Goal: Task Accomplishment & Management: Complete application form

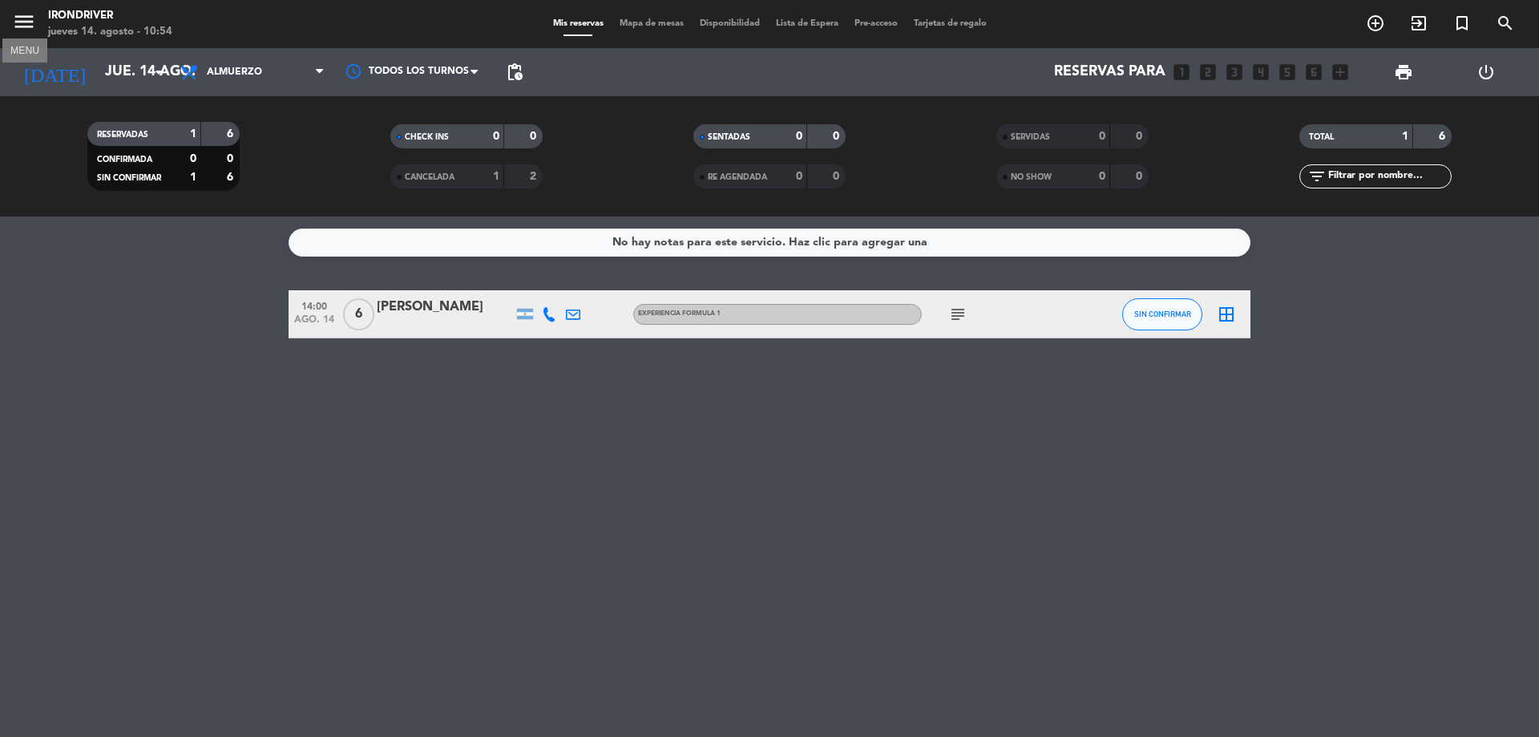
click at [13, 21] on icon "menu" at bounding box center [24, 22] width 24 height 24
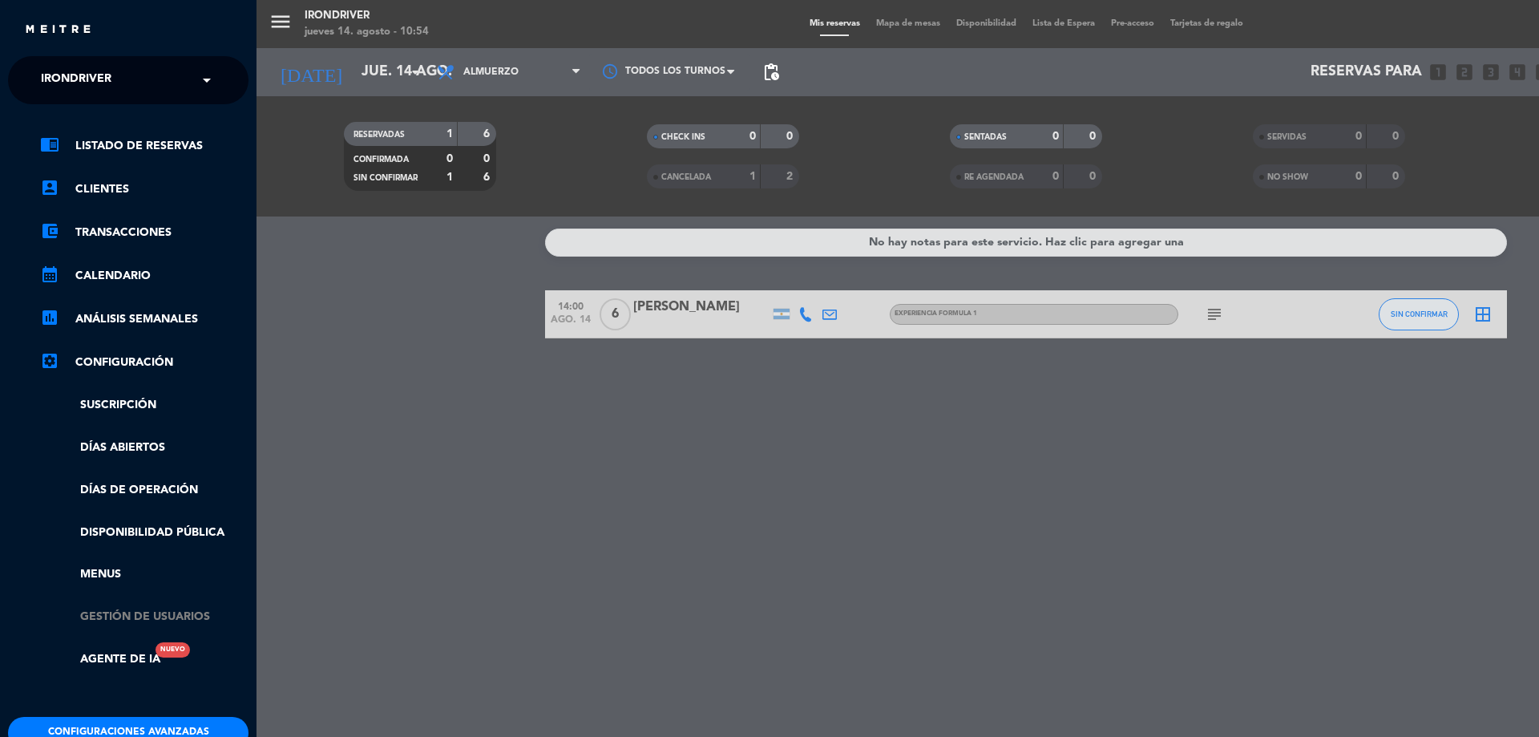
click at [135, 615] on link "Gestión de usuarios" at bounding box center [144, 617] width 208 height 18
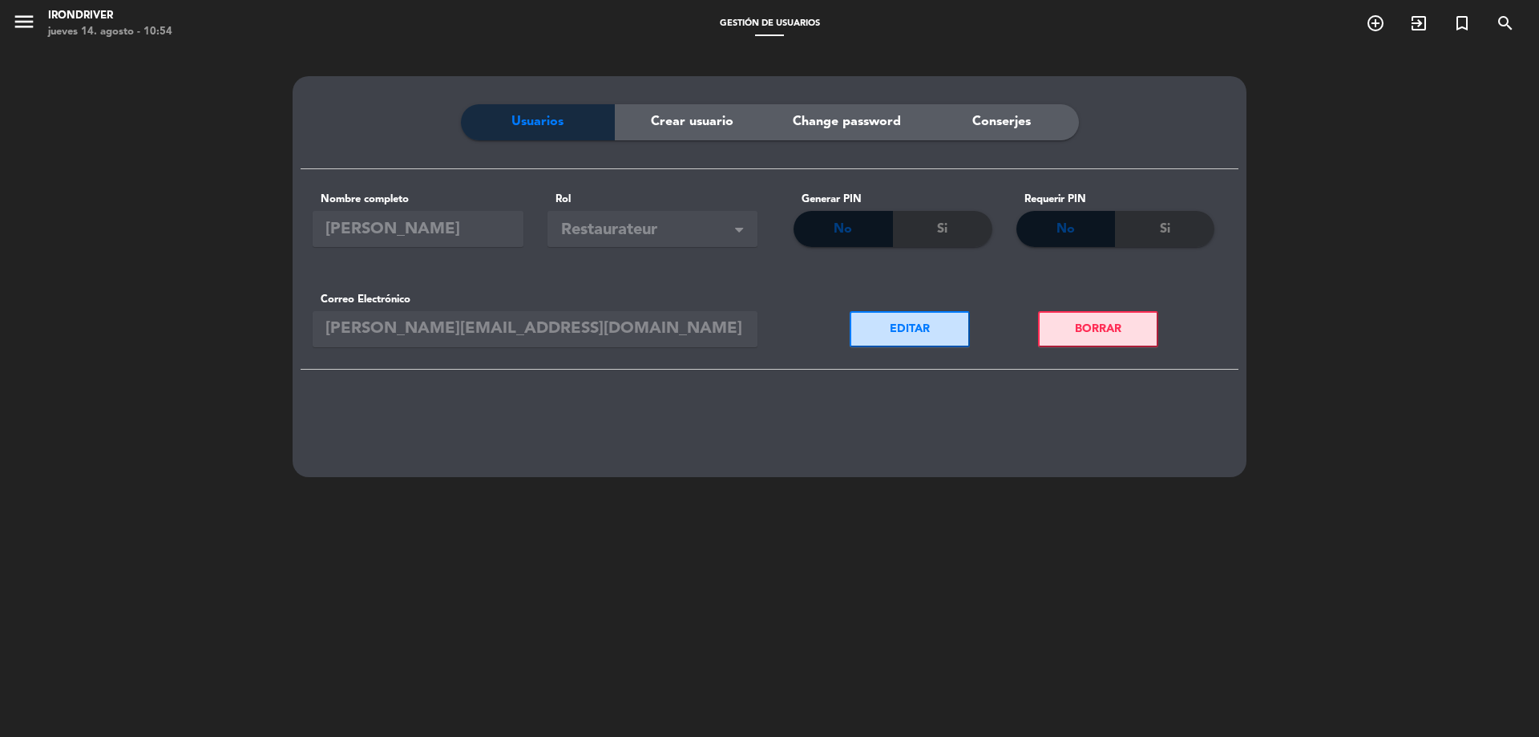
click at [687, 126] on span "Crear usuario" at bounding box center [692, 121] width 83 height 21
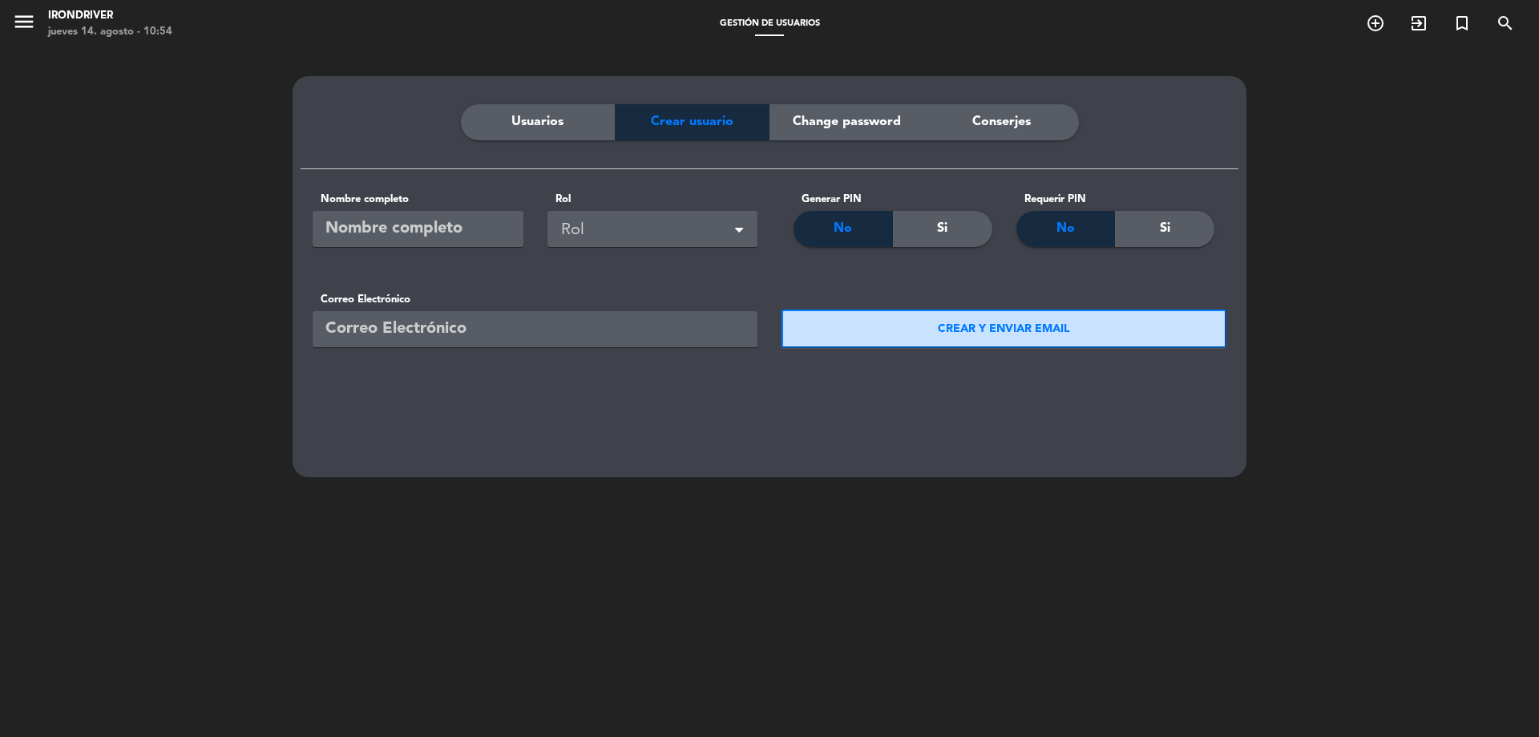
click at [469, 228] on input "text" at bounding box center [418, 229] width 211 height 36
type input "[PERSON_NAME]"
click at [636, 224] on div "Rol" at bounding box center [655, 230] width 189 height 26
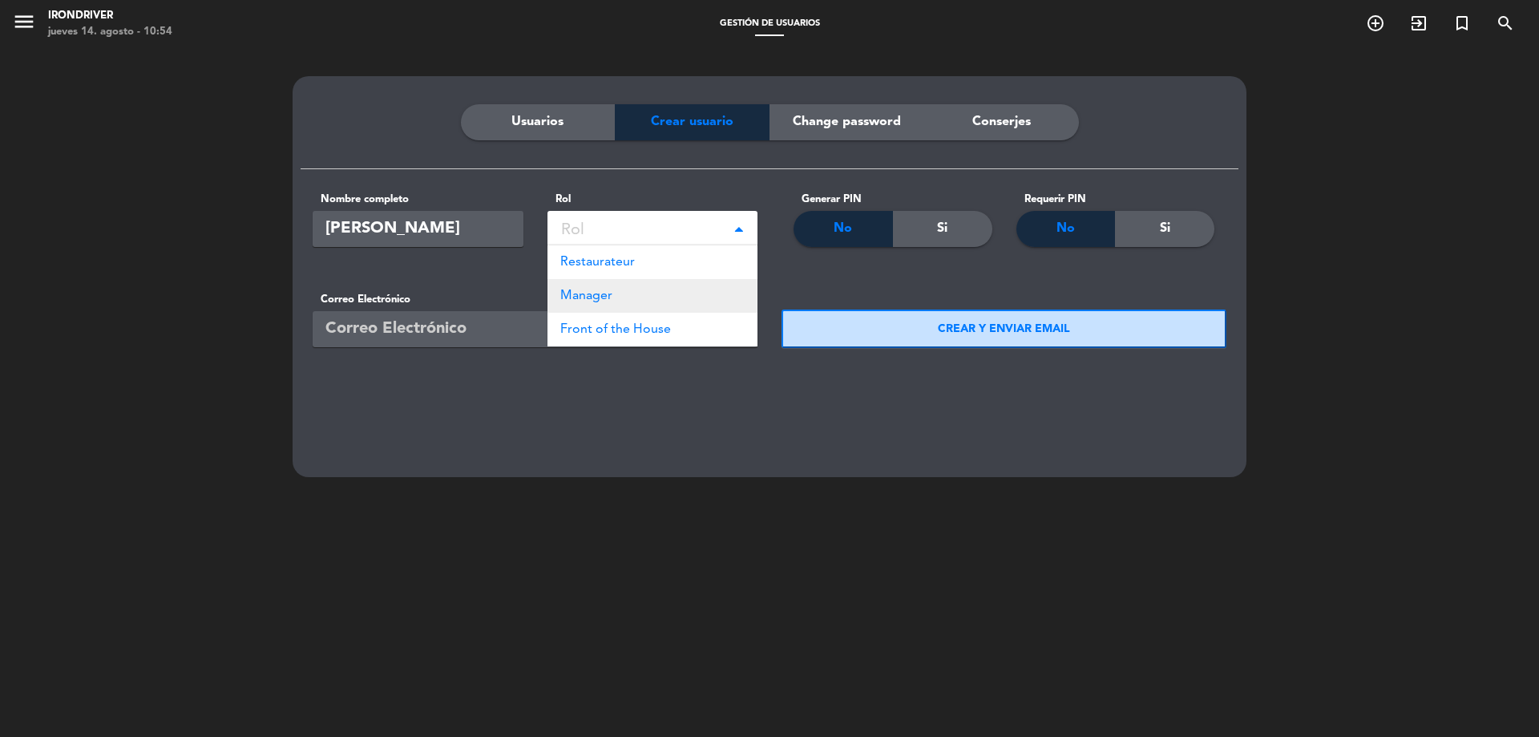
click at [664, 293] on div "Manager" at bounding box center [652, 296] width 211 height 34
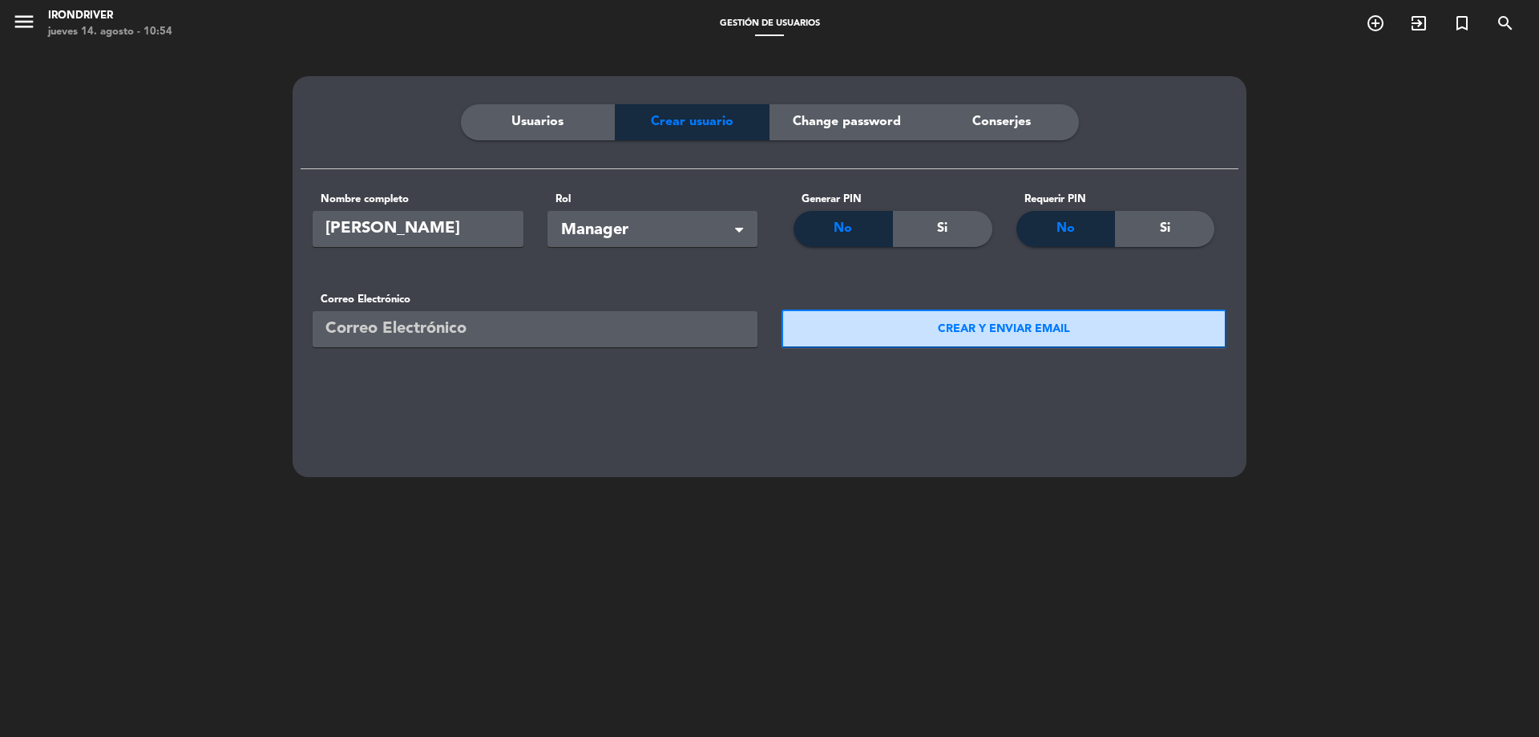
click at [498, 329] on input "email" at bounding box center [535, 329] width 445 height 36
paste input "[EMAIL_ADDRESS][DOMAIN_NAME]"
type input "[EMAIL_ADDRESS][DOMAIN_NAME]"
click at [990, 332] on button "CREAR Y ENVIAR EMAIL" at bounding box center [1003, 328] width 445 height 38
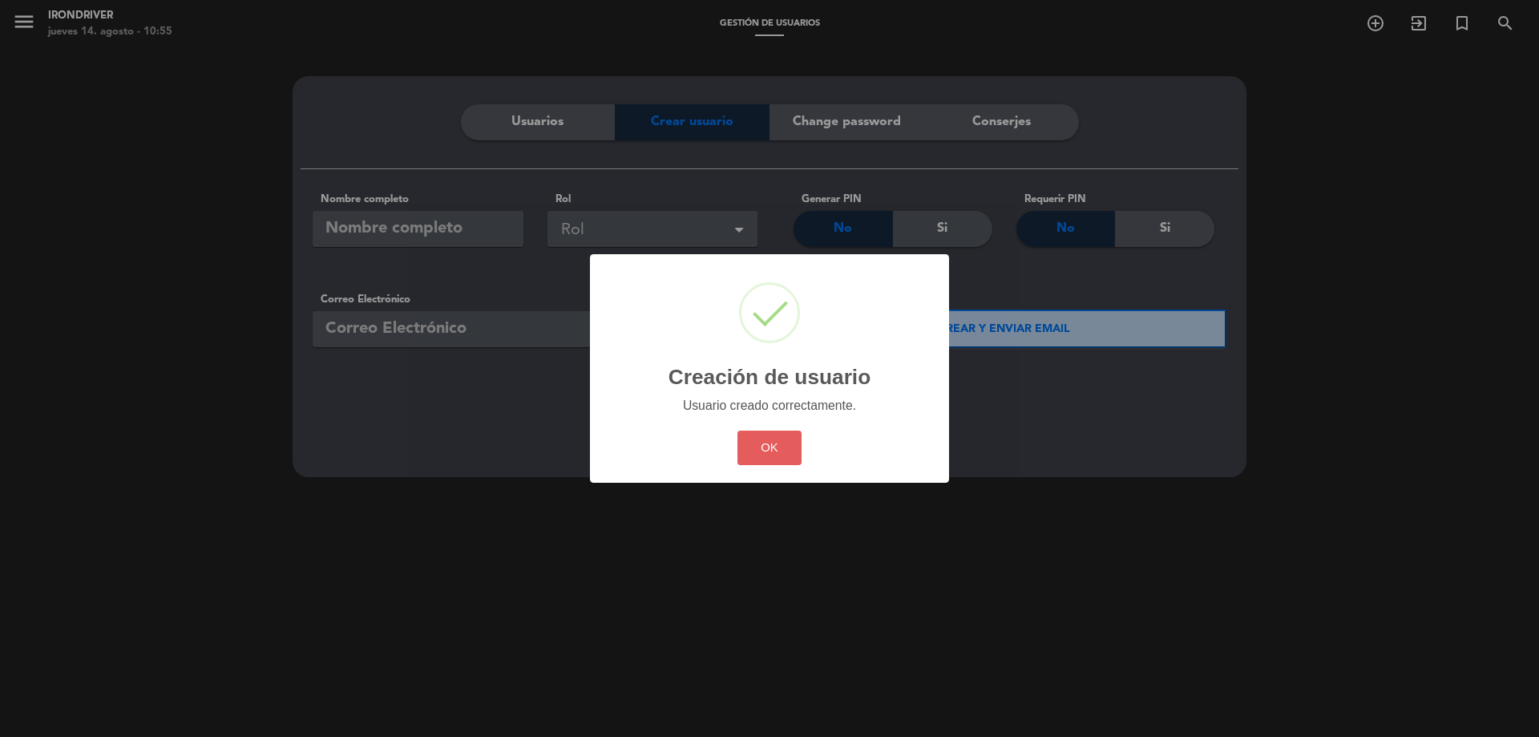
click at [780, 451] on button "OK" at bounding box center [769, 447] width 65 height 34
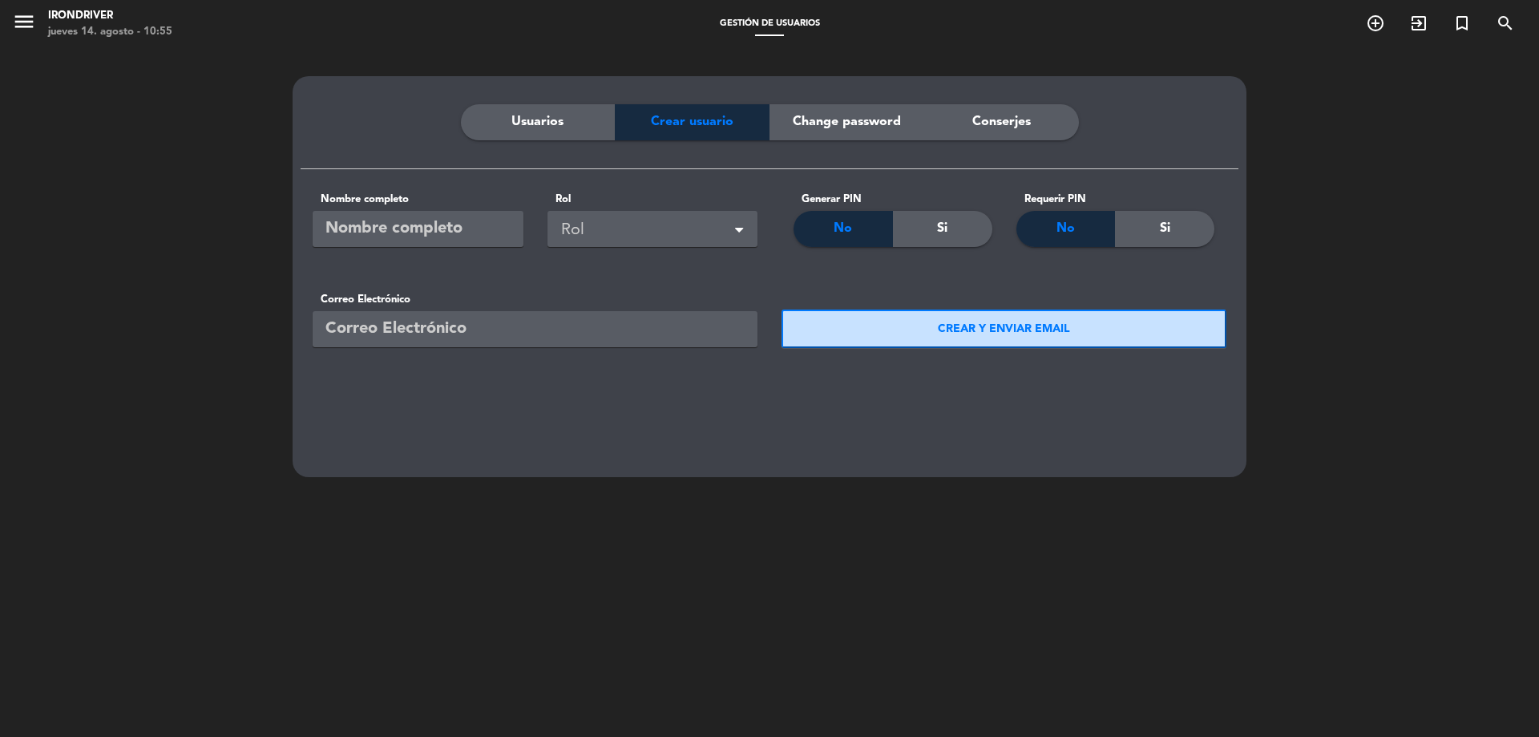
click at [436, 228] on input "text" at bounding box center [418, 229] width 211 height 36
type input "[PERSON_NAME]"
click at [624, 232] on div "Rol" at bounding box center [655, 230] width 189 height 26
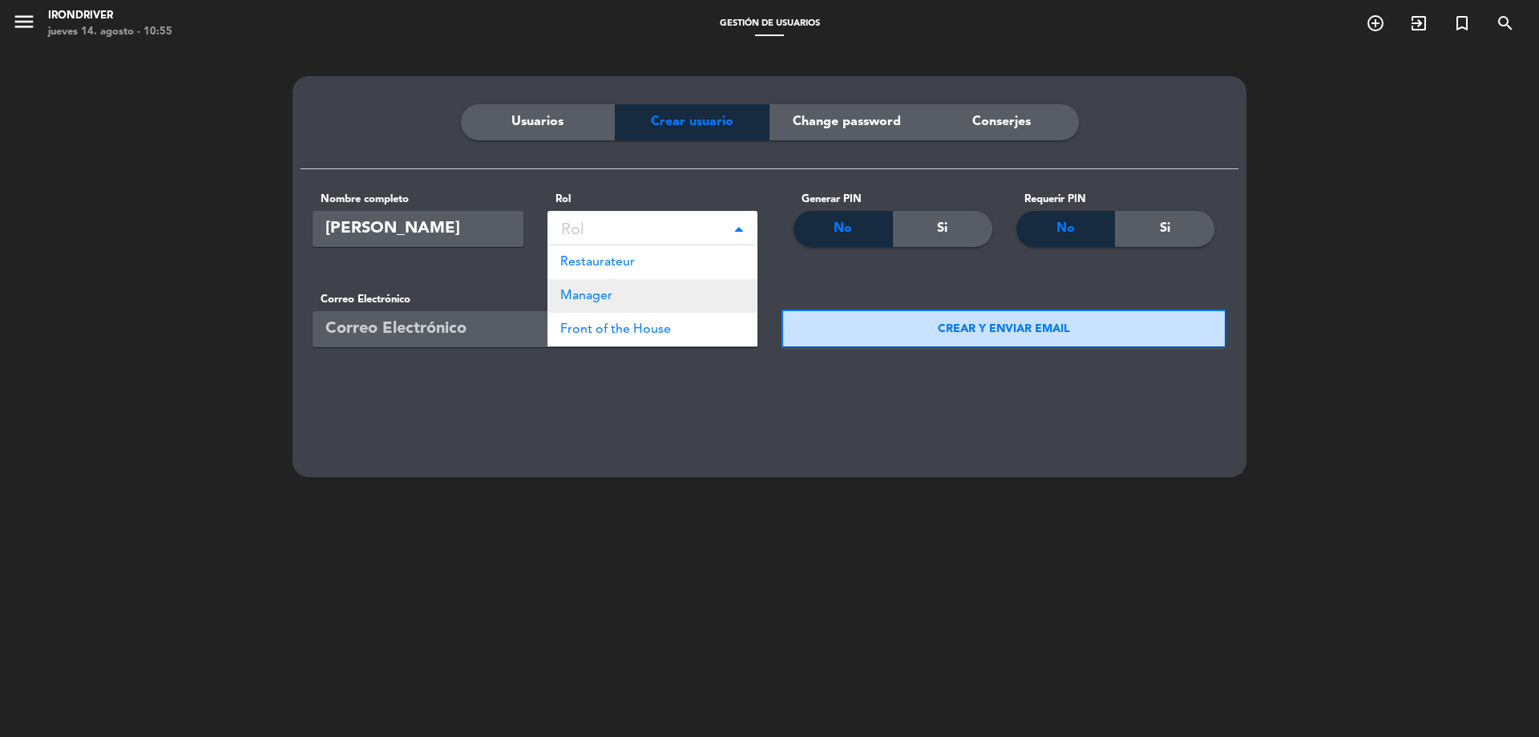
click at [650, 281] on div "Manager" at bounding box center [652, 296] width 211 height 34
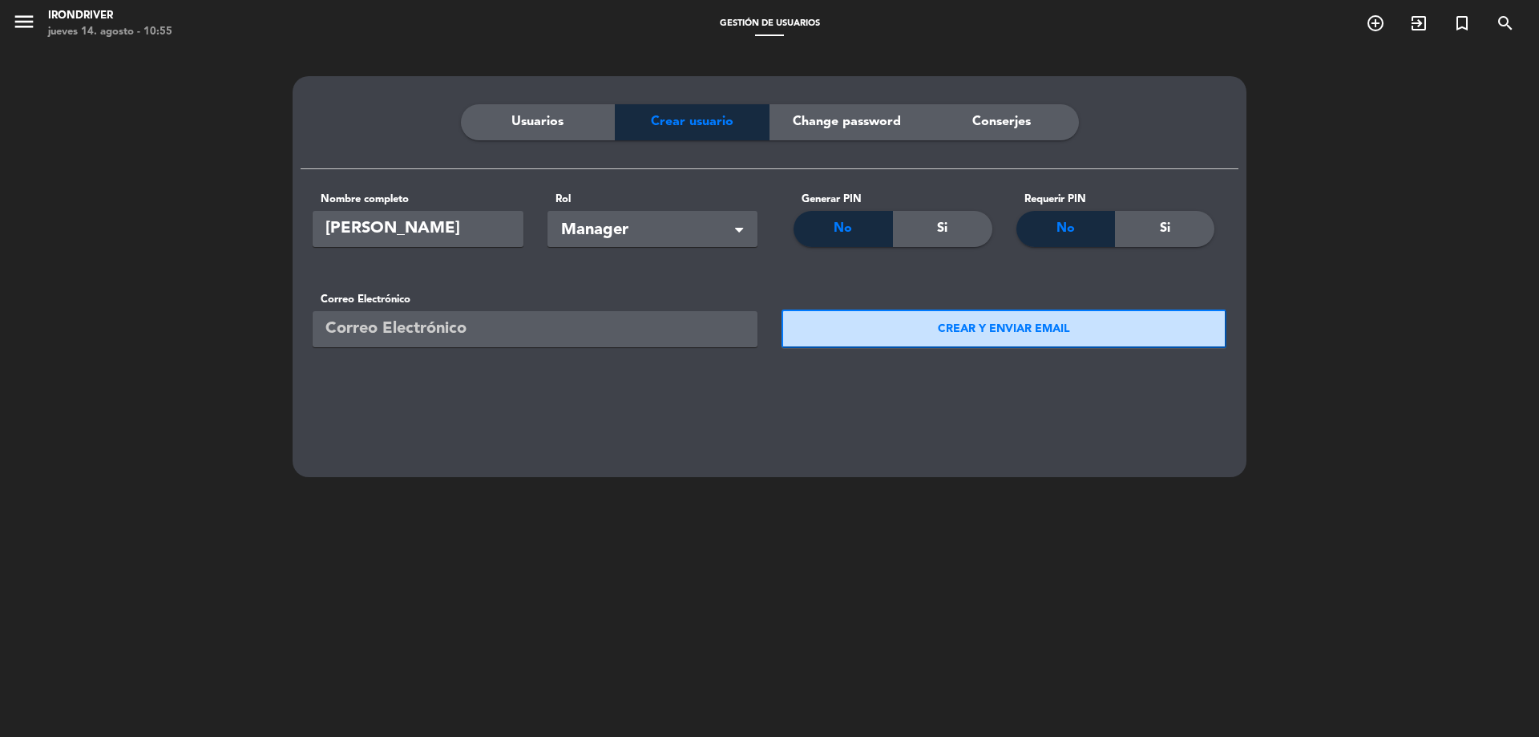
click at [498, 333] on input "email" at bounding box center [535, 329] width 445 height 36
paste input "[EMAIL_ADDRESS][DOMAIN_NAME]"
type input "[EMAIL_ADDRESS][DOMAIN_NAME]"
click at [978, 334] on button "CREAR Y ENVIAR EMAIL" at bounding box center [1003, 328] width 445 height 38
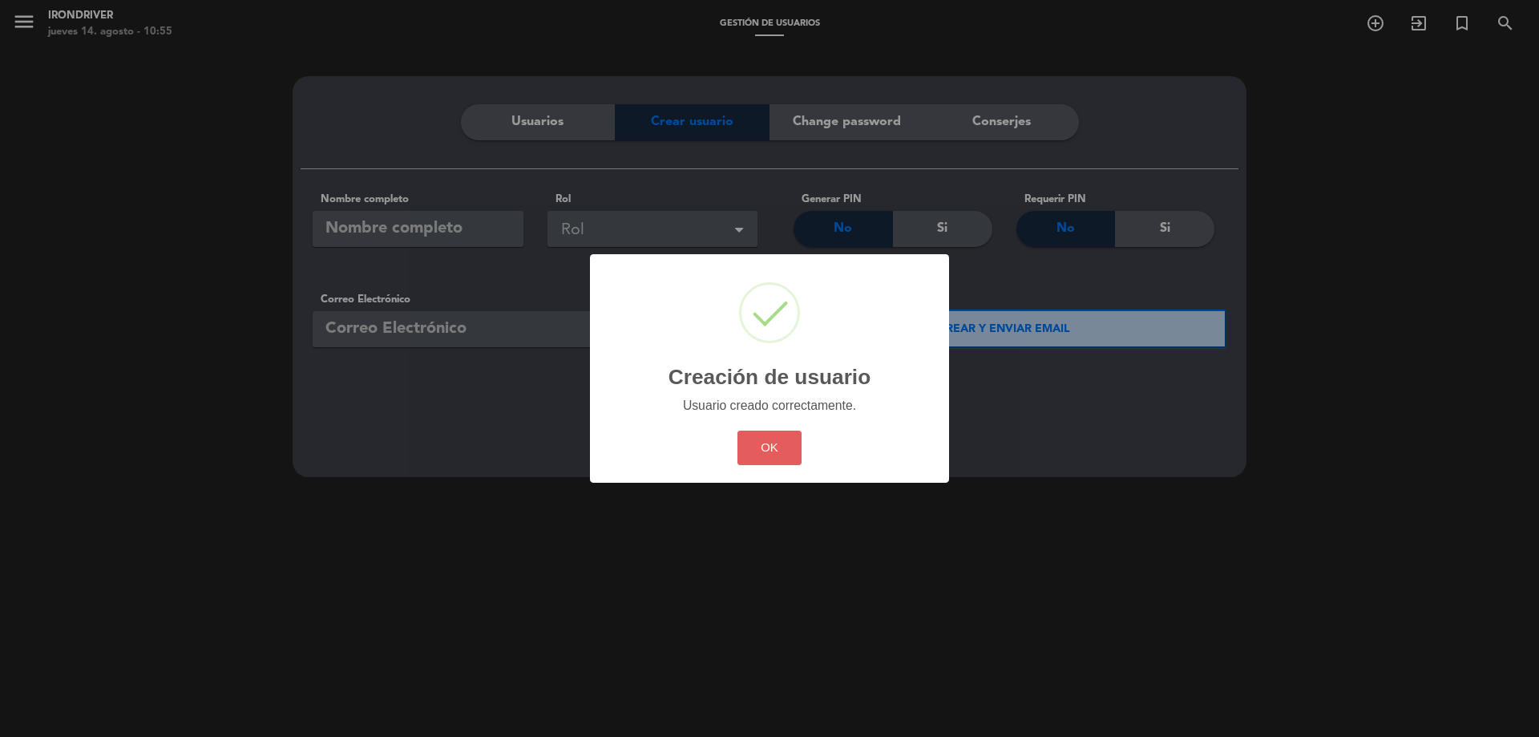
click at [785, 442] on button "OK" at bounding box center [769, 447] width 65 height 34
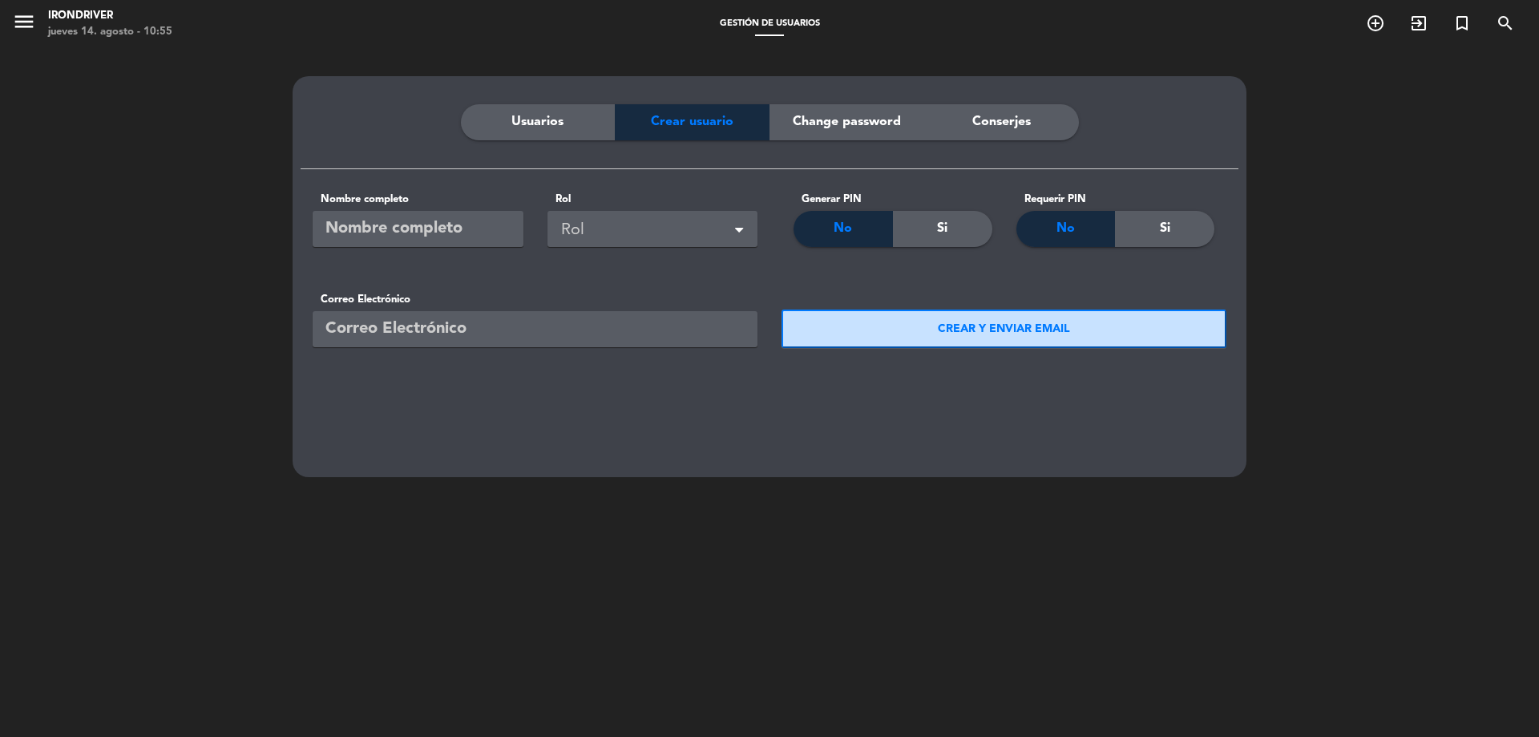
click at [548, 115] on span "Usuarios" at bounding box center [537, 121] width 52 height 21
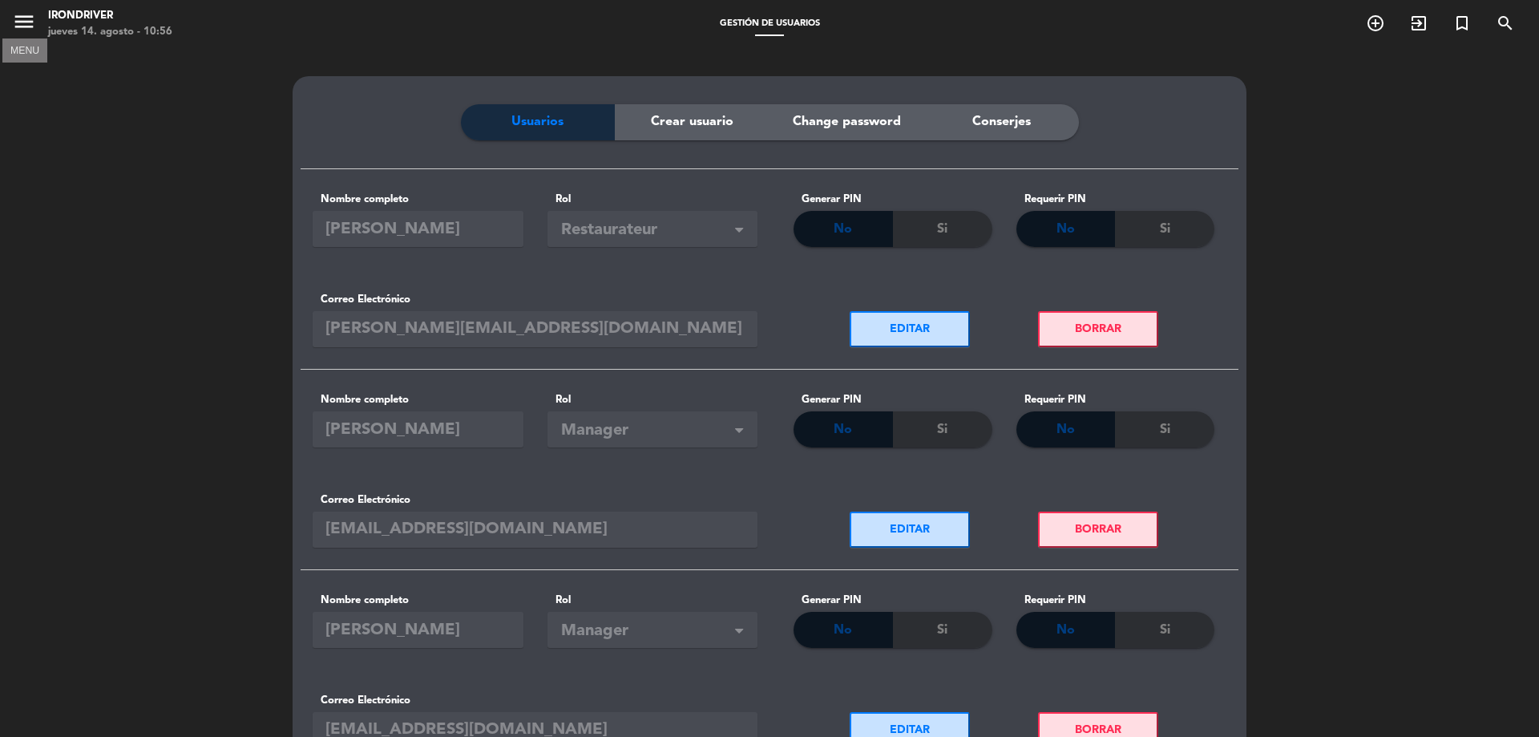
click at [17, 22] on icon "menu" at bounding box center [24, 22] width 24 height 24
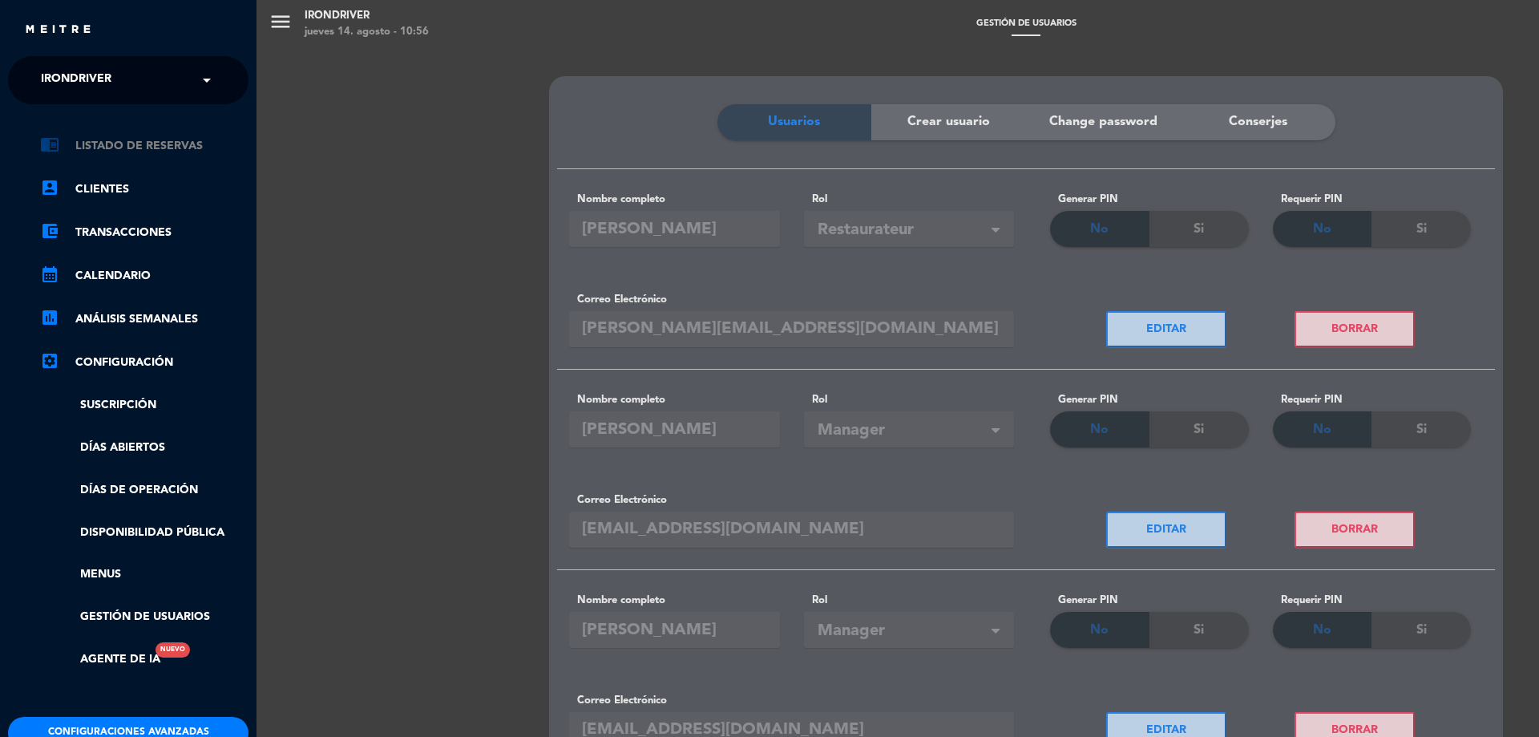
click at [130, 147] on link "chrome_reader_mode Listado de Reservas" at bounding box center [144, 145] width 208 height 19
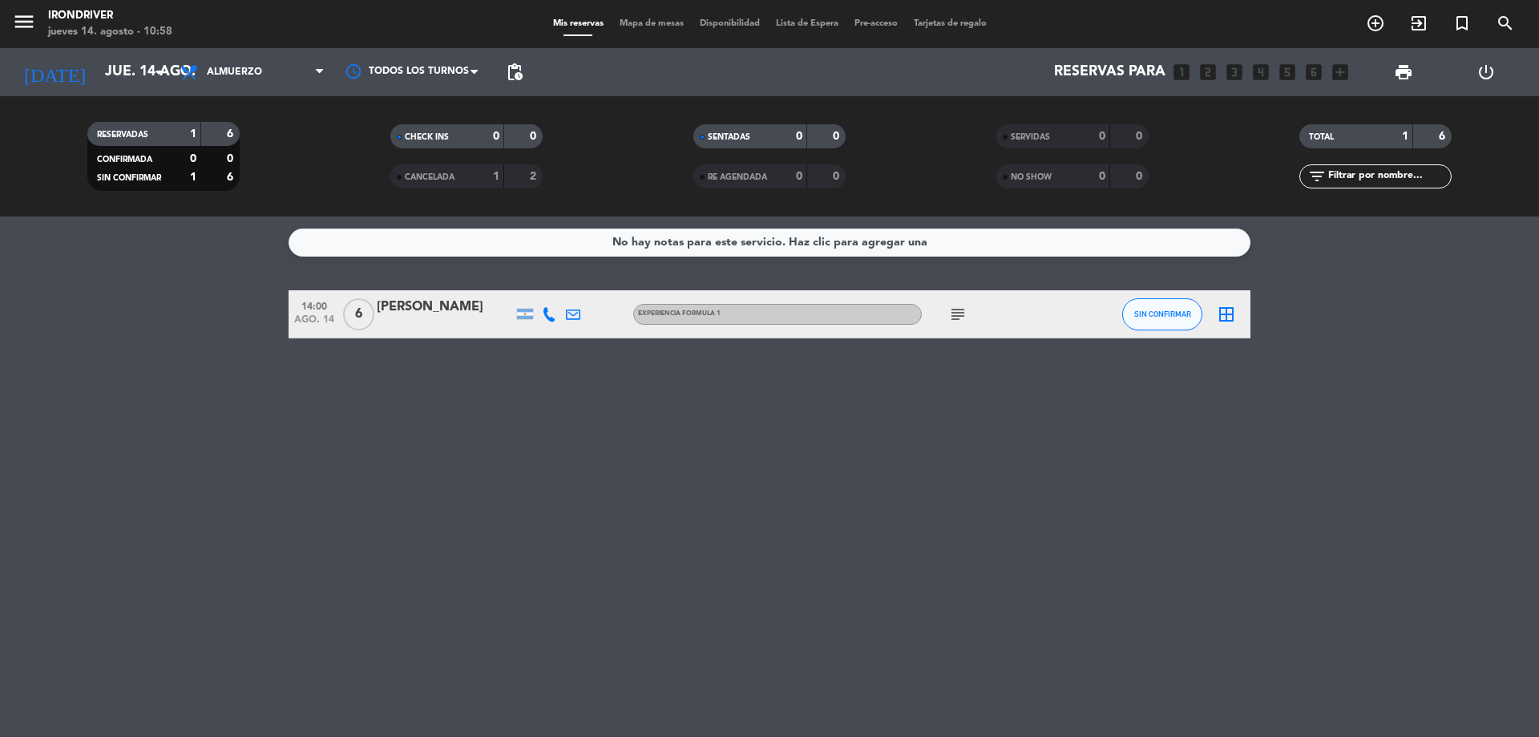
click at [959, 314] on icon "subject" at bounding box center [957, 314] width 19 height 19
click at [1052, 400] on div "No hay notas para este servicio. Haz clic para agregar una 14:00 [DATE] 6 [PERS…" at bounding box center [769, 476] width 1539 height 520
click at [725, 20] on span "Disponibilidad" at bounding box center [730, 23] width 76 height 9
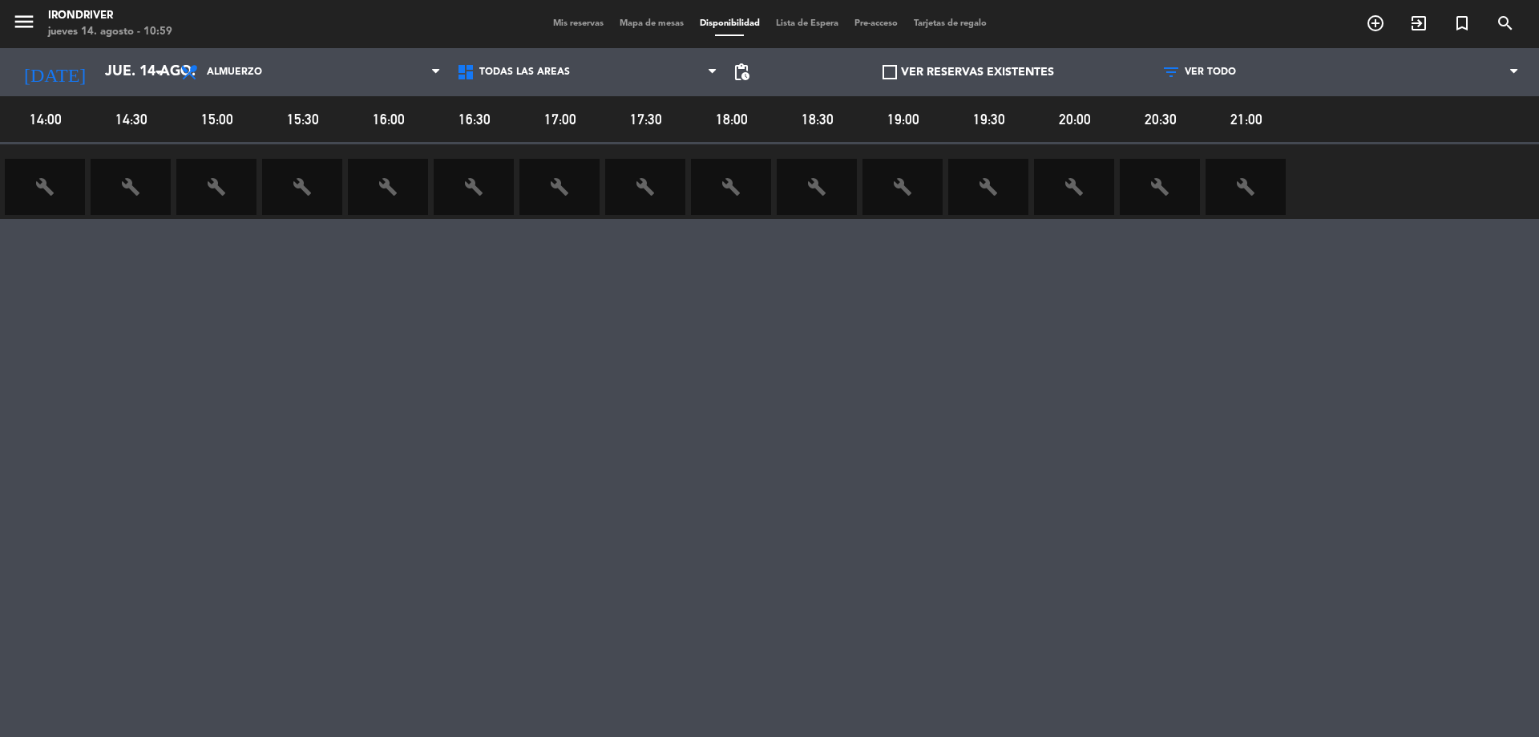
click at [660, 22] on span "Mapa de mesas" at bounding box center [652, 23] width 80 height 9
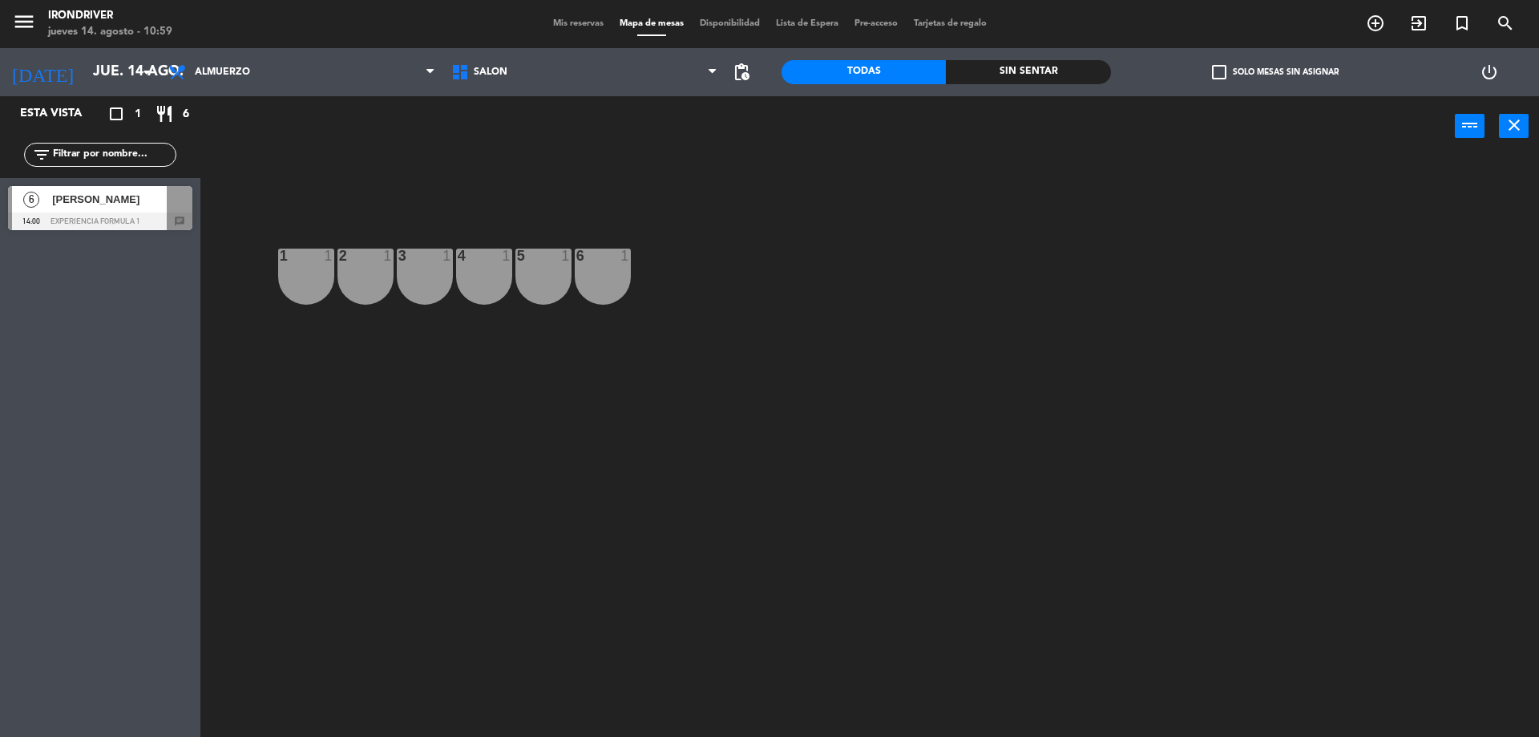
drag, startPoint x: 608, startPoint y: 269, endPoint x: 553, endPoint y: 361, distance: 106.4
click at [553, 363] on div "1 1 2 1 3 1 4 1 5 1 6 1" at bounding box center [877, 450] width 1323 height 580
click at [600, 279] on div "6 1" at bounding box center [603, 276] width 56 height 56
